Goal: Task Accomplishment & Management: Use online tool/utility

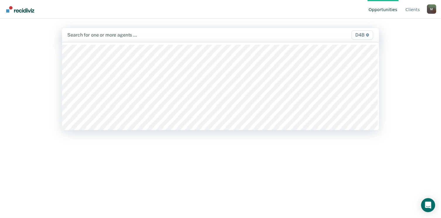
click at [146, 33] on div at bounding box center [174, 35] width 214 height 7
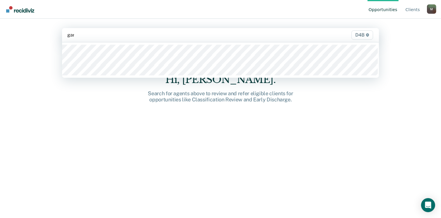
type input "[PERSON_NAME]"
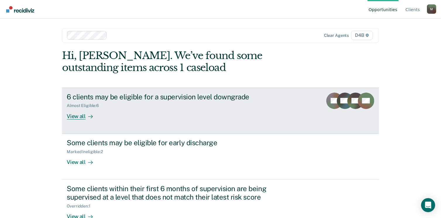
scroll to position [16, 0]
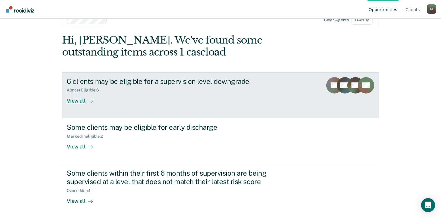
click at [81, 100] on div "View all" at bounding box center [83, 98] width 33 height 11
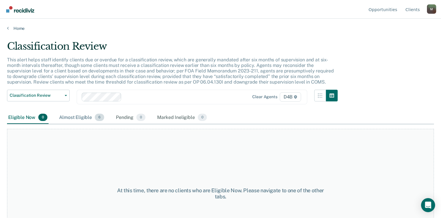
click at [79, 122] on div "Almost Eligible 6" at bounding box center [81, 118] width 47 height 13
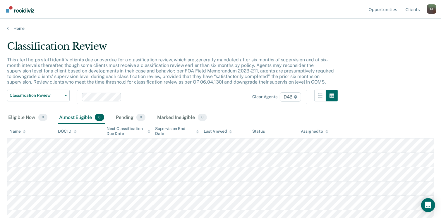
scroll to position [6, 0]
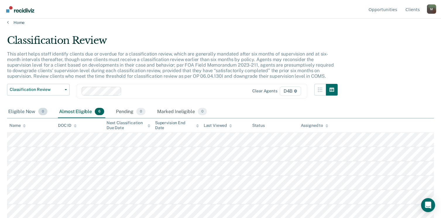
click at [24, 109] on div "Eligible Now 0" at bounding box center [28, 112] width 42 height 13
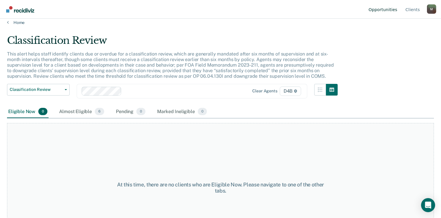
click at [390, 9] on link "Opportunities" at bounding box center [383, 9] width 31 height 19
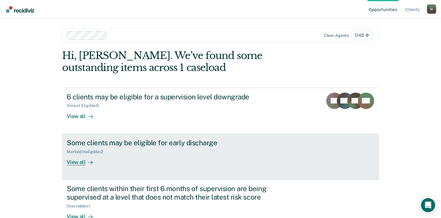
scroll to position [16, 0]
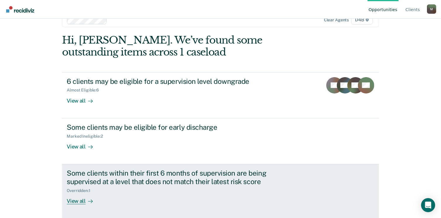
click at [82, 199] on div "View all" at bounding box center [83, 198] width 33 height 11
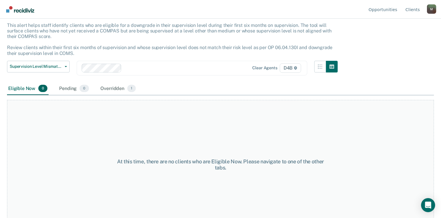
scroll to position [35, 0]
